Goal: Task Accomplishment & Management: Manage account settings

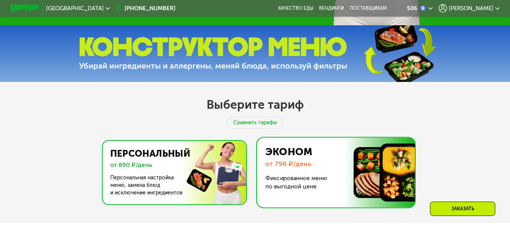
click at [183, 157] on img at bounding box center [172, 172] width 147 height 63
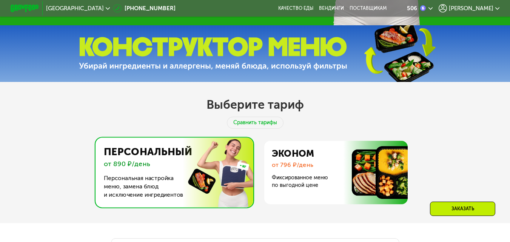
scroll to position [430, 0]
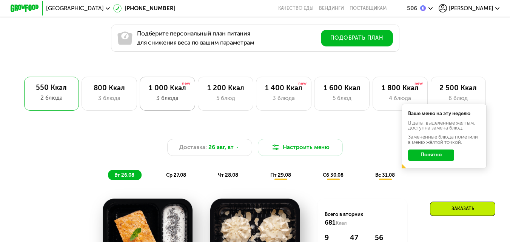
click at [165, 102] on div "3 блюда" at bounding box center [167, 98] width 40 height 9
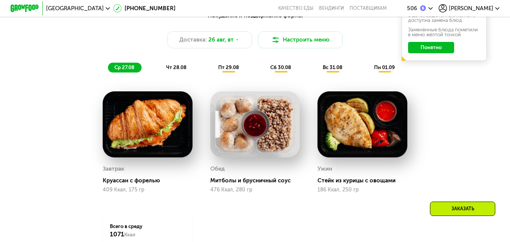
scroll to position [541, 0]
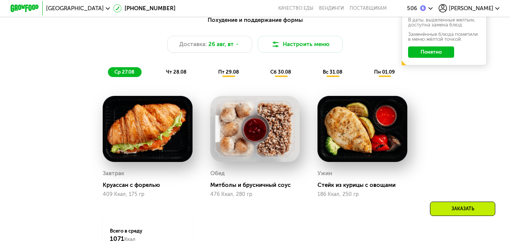
click at [212, 77] on div "чт 28.08" at bounding box center [229, 72] width 34 height 10
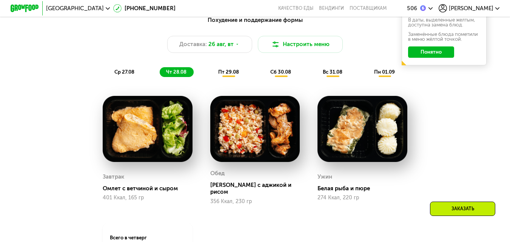
click at [264, 77] on div "пт 29.08" at bounding box center [281, 72] width 34 height 10
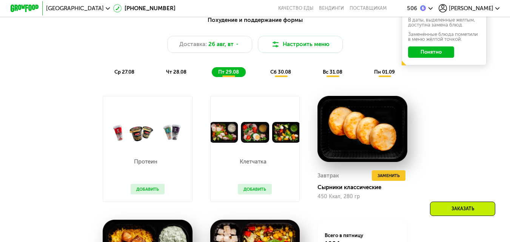
click at [283, 73] on span "сб 30.08" at bounding box center [280, 72] width 21 height 6
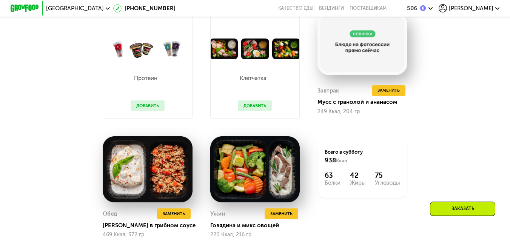
scroll to position [590, 0]
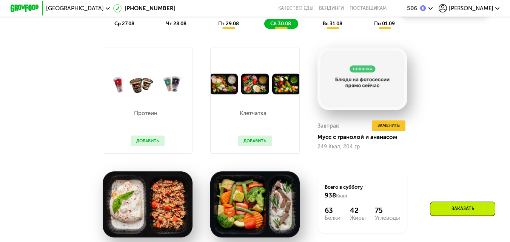
click at [459, 213] on div "Заказать" at bounding box center [462, 209] width 65 height 14
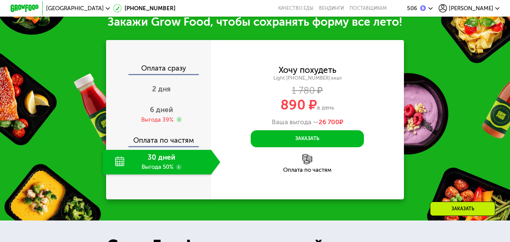
scroll to position [917, 0]
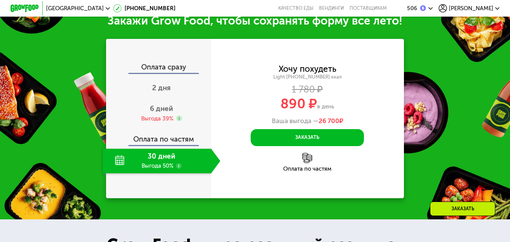
click at [149, 171] on div "30 дней Выгода 50%" at bounding box center [157, 161] width 108 height 25
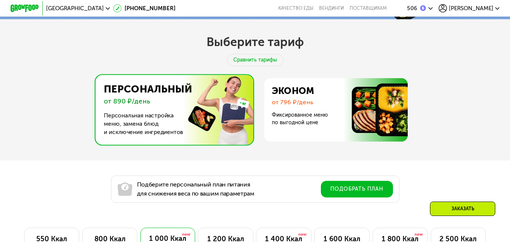
scroll to position [300, 0]
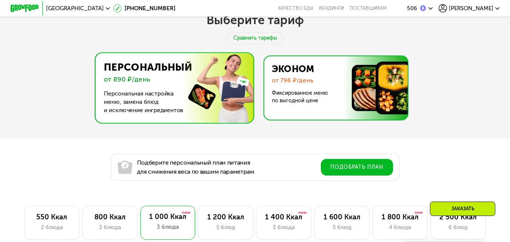
click at [364, 89] on img at bounding box center [334, 87] width 147 height 63
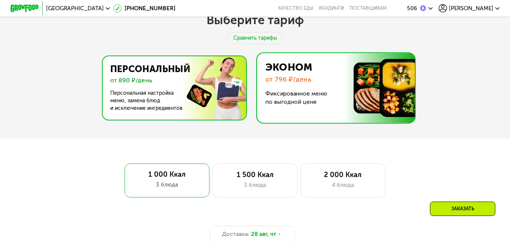
click at [229, 88] on img at bounding box center [172, 87] width 147 height 63
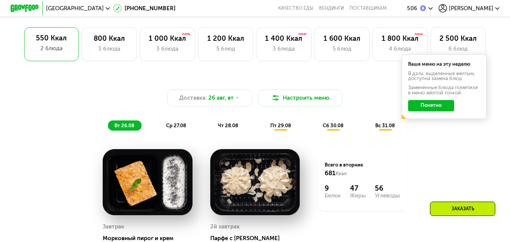
scroll to position [487, 0]
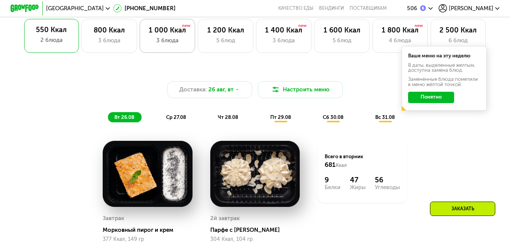
click at [165, 44] on div "3 блюда" at bounding box center [167, 40] width 40 height 9
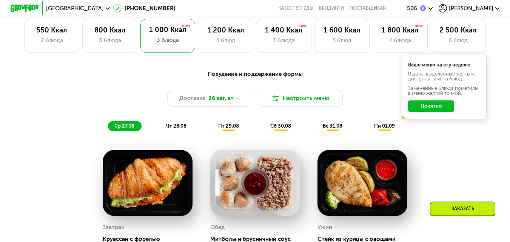
click at [212, 126] on div "чт 28.08" at bounding box center [229, 126] width 34 height 10
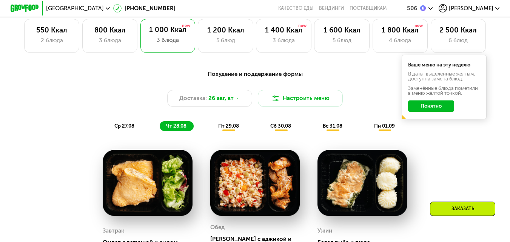
click at [221, 129] on span "пт 29.08" at bounding box center [228, 126] width 21 height 6
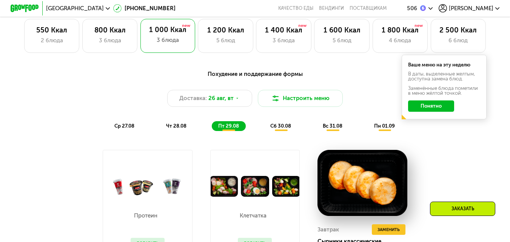
click at [275, 129] on span "сб 30.08" at bounding box center [280, 126] width 21 height 6
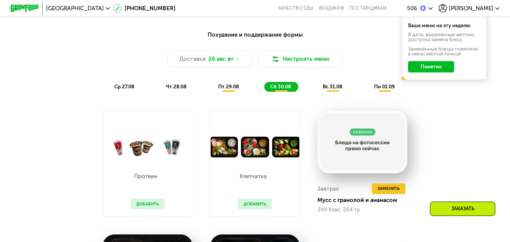
scroll to position [522, 0]
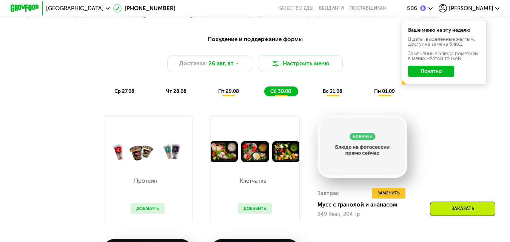
click at [330, 93] on span "вс 31.08" at bounding box center [333, 91] width 20 height 6
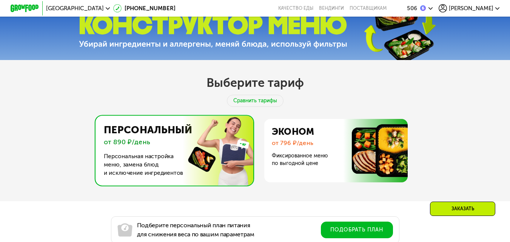
scroll to position [452, 0]
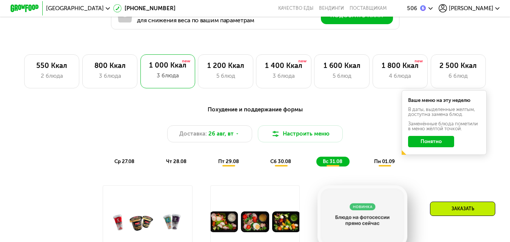
click at [433, 8] on icon at bounding box center [431, 8] width 4 height 4
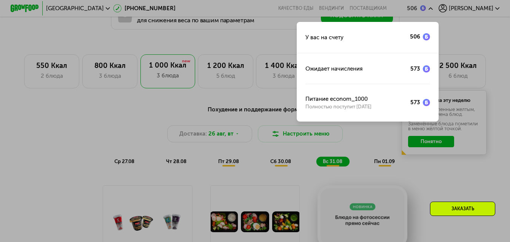
click at [486, 8] on div at bounding box center [255, 121] width 510 height 242
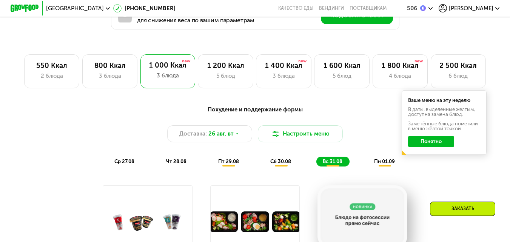
click at [478, 8] on span "[PERSON_NAME]" at bounding box center [471, 9] width 45 height 6
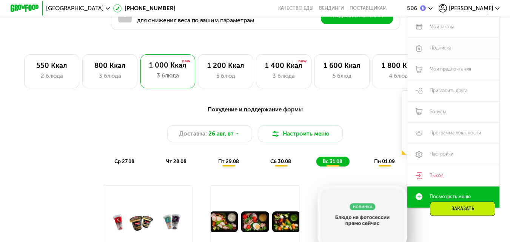
click at [437, 49] on link "Подписка" at bounding box center [454, 48] width 92 height 21
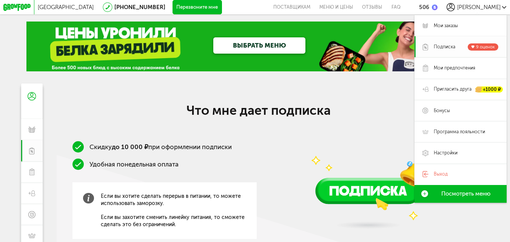
click at [481, 47] on span "9 оценок" at bounding box center [485, 46] width 19 height 5
click at [443, 23] on span "Мои заказы" at bounding box center [446, 26] width 24 height 6
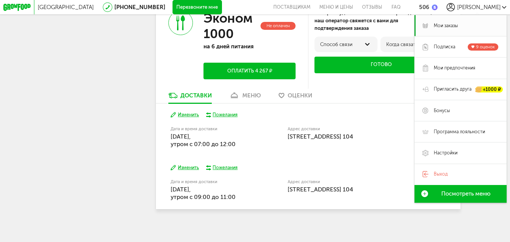
scroll to position [301, 0]
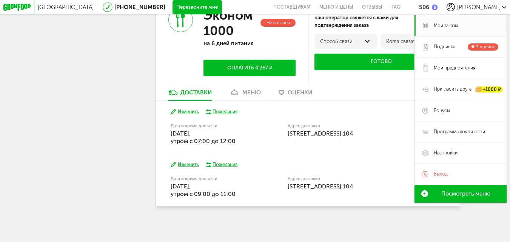
click at [212, 127] on label "Дата и время доставки" at bounding box center [211, 126] width 81 height 4
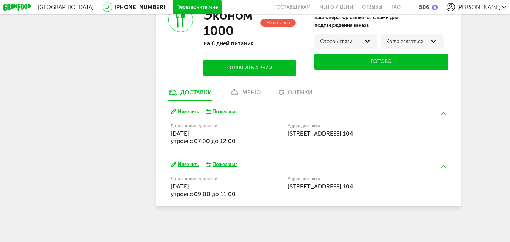
click at [233, 113] on div "Пожелания" at bounding box center [225, 112] width 25 height 6
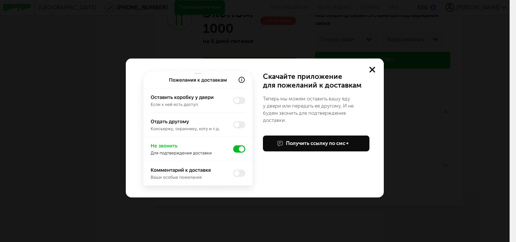
click at [368, 70] on button at bounding box center [372, 70] width 23 height 23
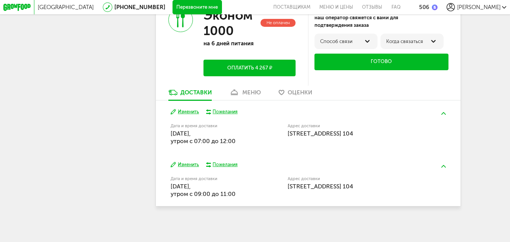
click at [190, 113] on button "Изменить" at bounding box center [185, 112] width 29 height 6
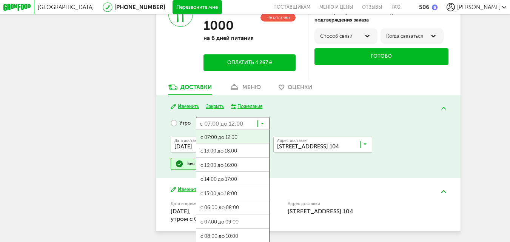
click at [263, 128] on icon at bounding box center [262, 125] width 3 height 7
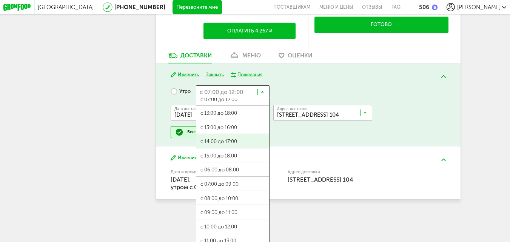
scroll to position [343, 0]
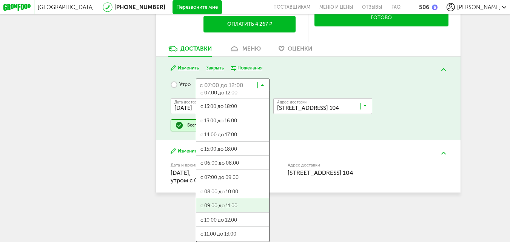
click at [233, 207] on ul "с 07:00 до 12:00 с 13:00 до 18:00 с 13:00 до 16:00 с 14:00 до 17:00 с 15:00 до …" at bounding box center [233, 166] width 74 height 151
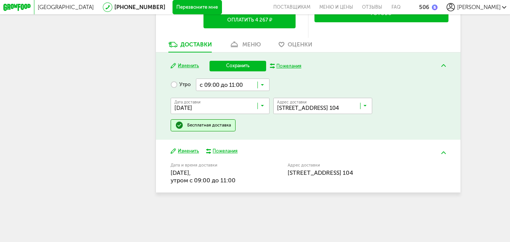
scroll to position [335, 0]
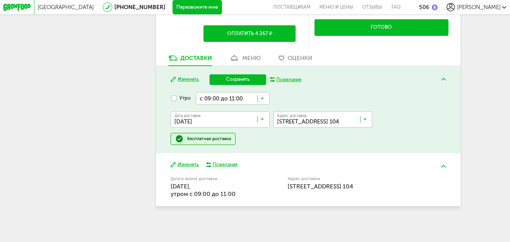
click at [245, 77] on button "Сохранить" at bounding box center [238, 79] width 57 height 11
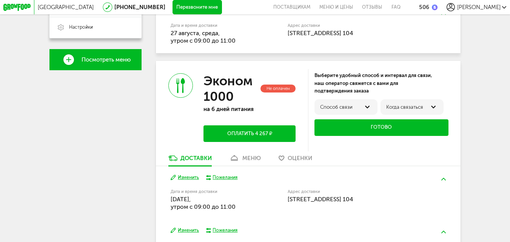
scroll to position [301, 0]
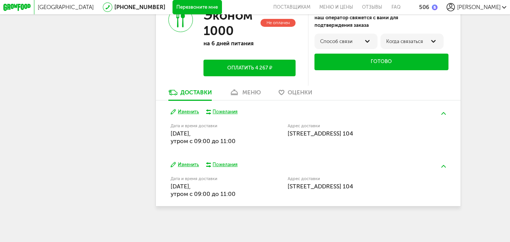
click at [188, 164] on button "Изменить" at bounding box center [185, 165] width 29 height 6
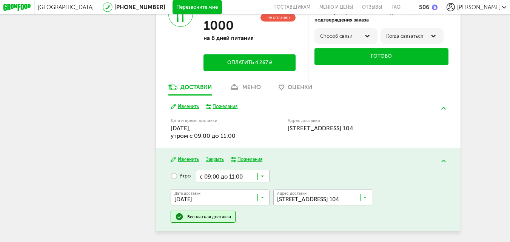
click at [265, 180] on input "Search for option" at bounding box center [233, 176] width 74 height 12
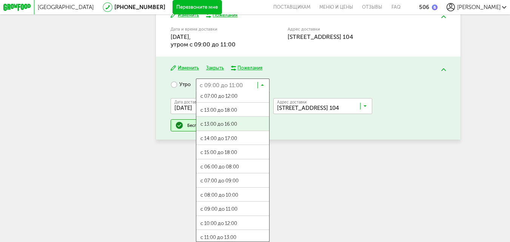
scroll to position [0, 0]
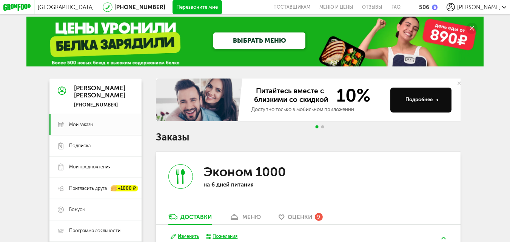
scroll to position [4, 0]
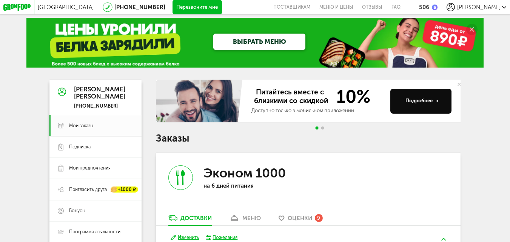
click at [113, 42] on div "ВЫБРАТЬ МЕНЮ" at bounding box center [254, 42] width 457 height 49
